Goal: Task Accomplishment & Management: Manage account settings

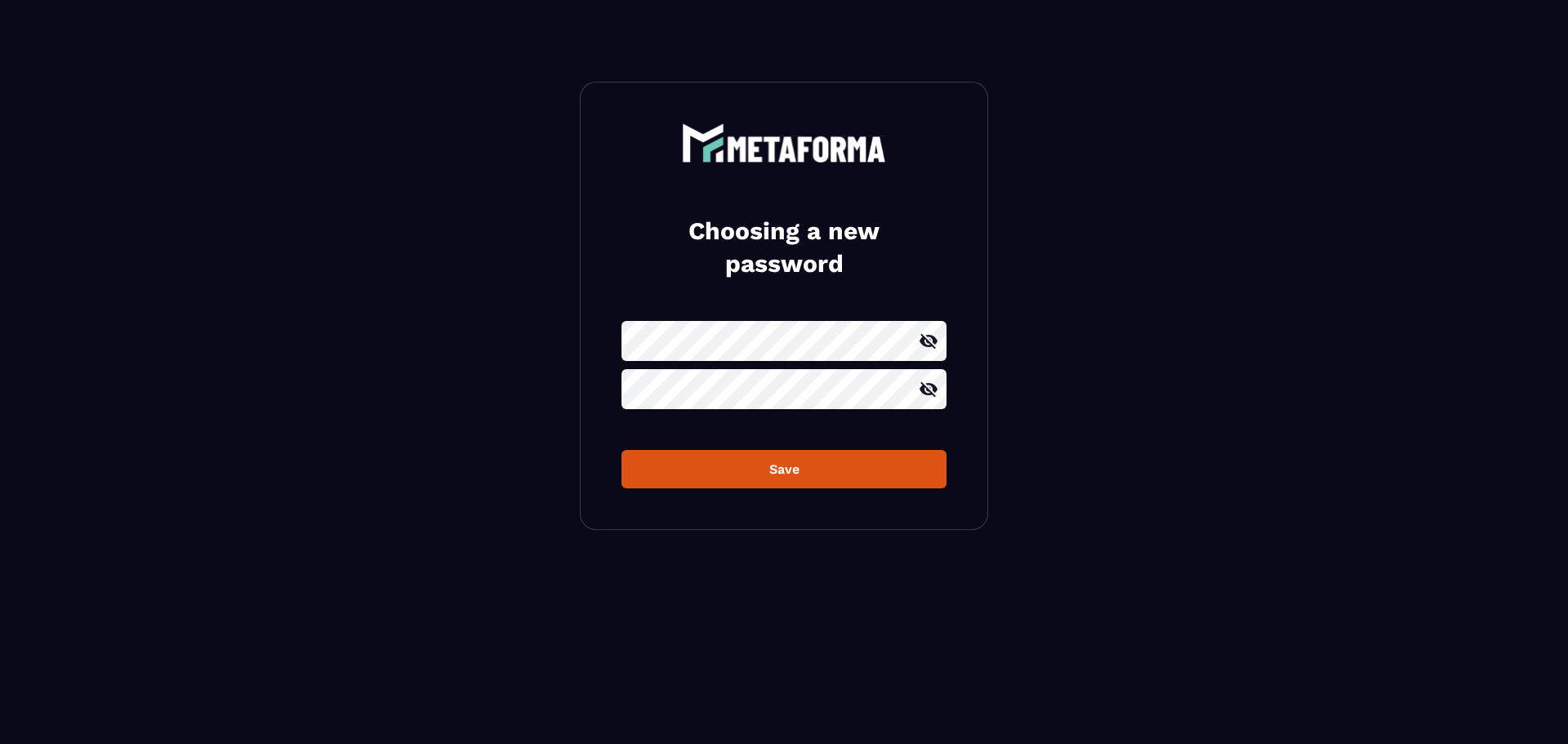
click at [834, 483] on button "Save" at bounding box center [783, 469] width 325 height 39
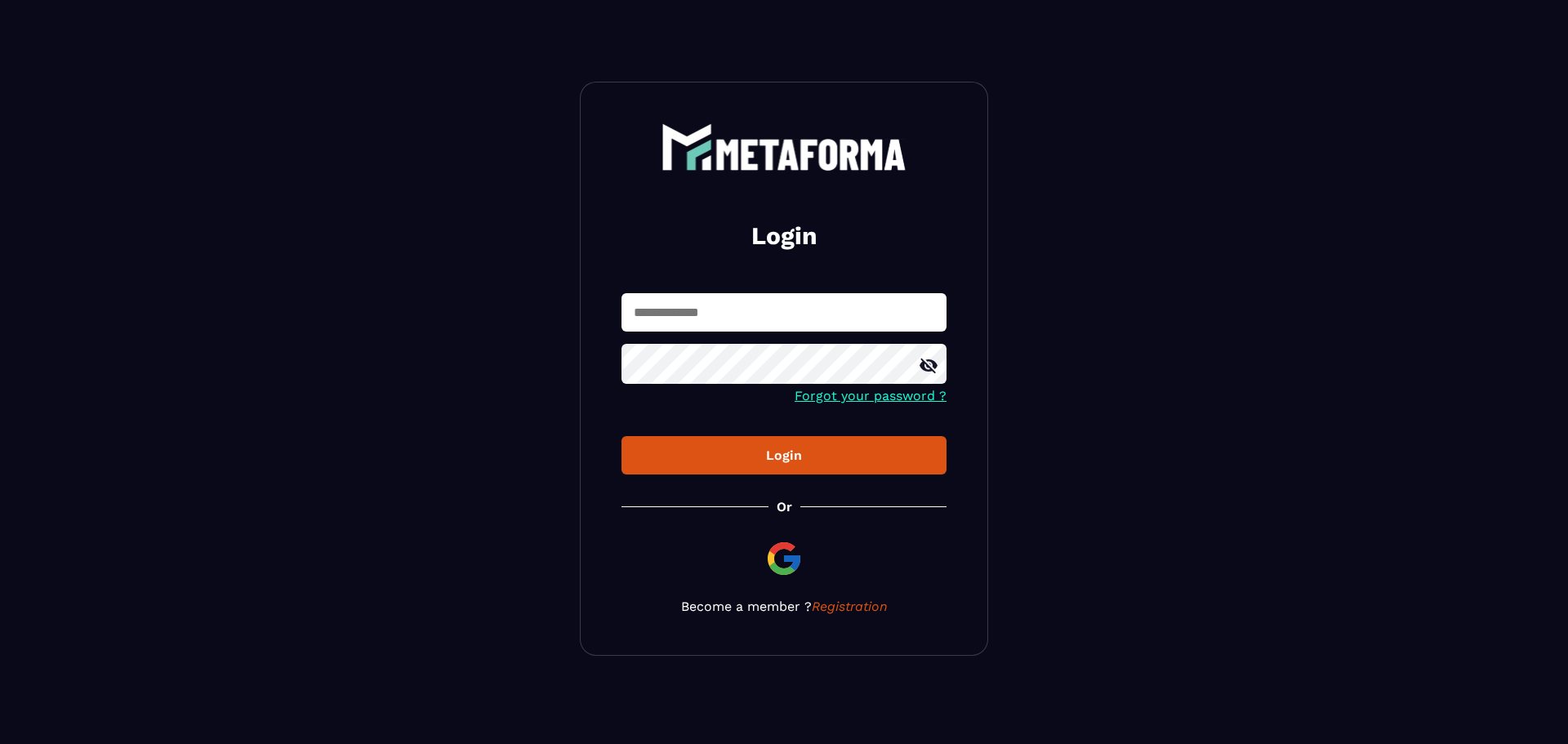
type input "**********"
click at [772, 469] on button "Login" at bounding box center [783, 456] width 325 height 39
